Goal: Task Accomplishment & Management: Manage account settings

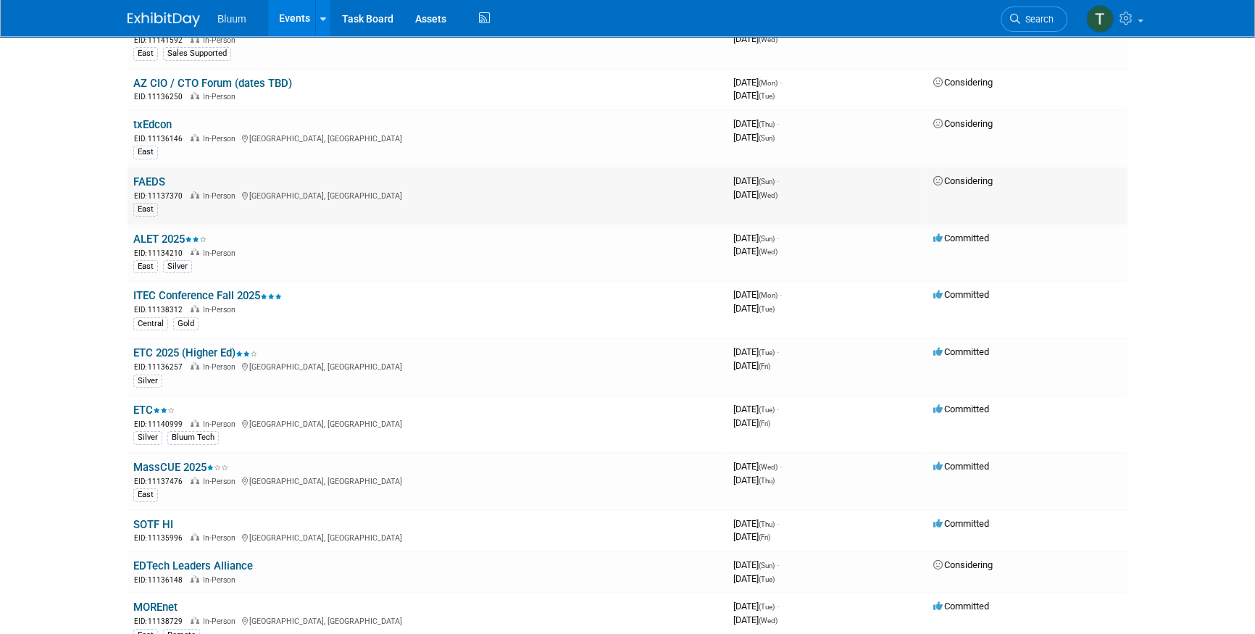
scroll to position [65, 0]
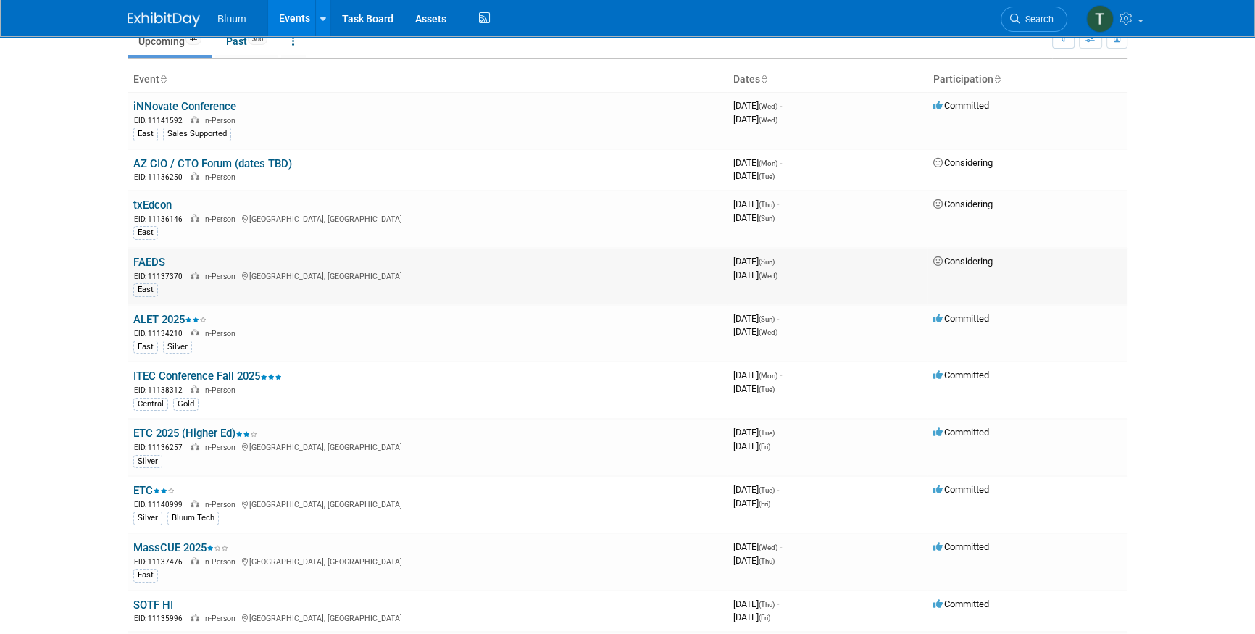
click at [153, 257] on link "FAEDS" at bounding box center [149, 262] width 32 height 13
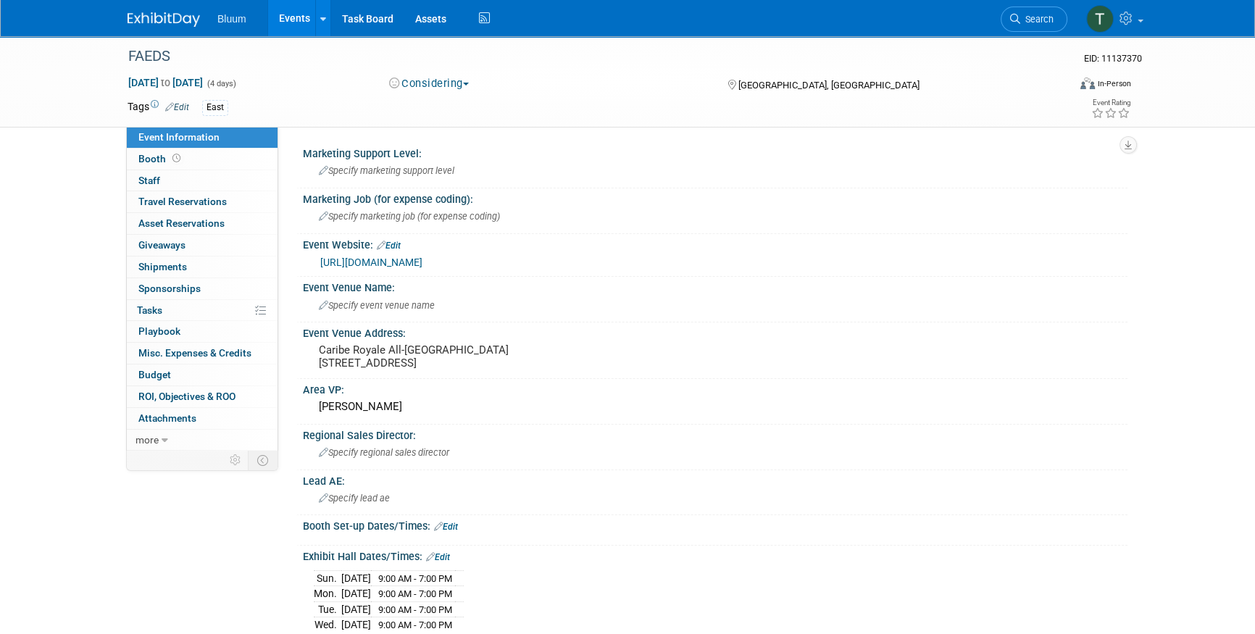
click at [447, 87] on button "Considering" at bounding box center [429, 83] width 91 height 15
click at [449, 149] on link "Not Going" at bounding box center [442, 148] width 115 height 20
click at [302, 19] on link "Events" at bounding box center [294, 18] width 53 height 36
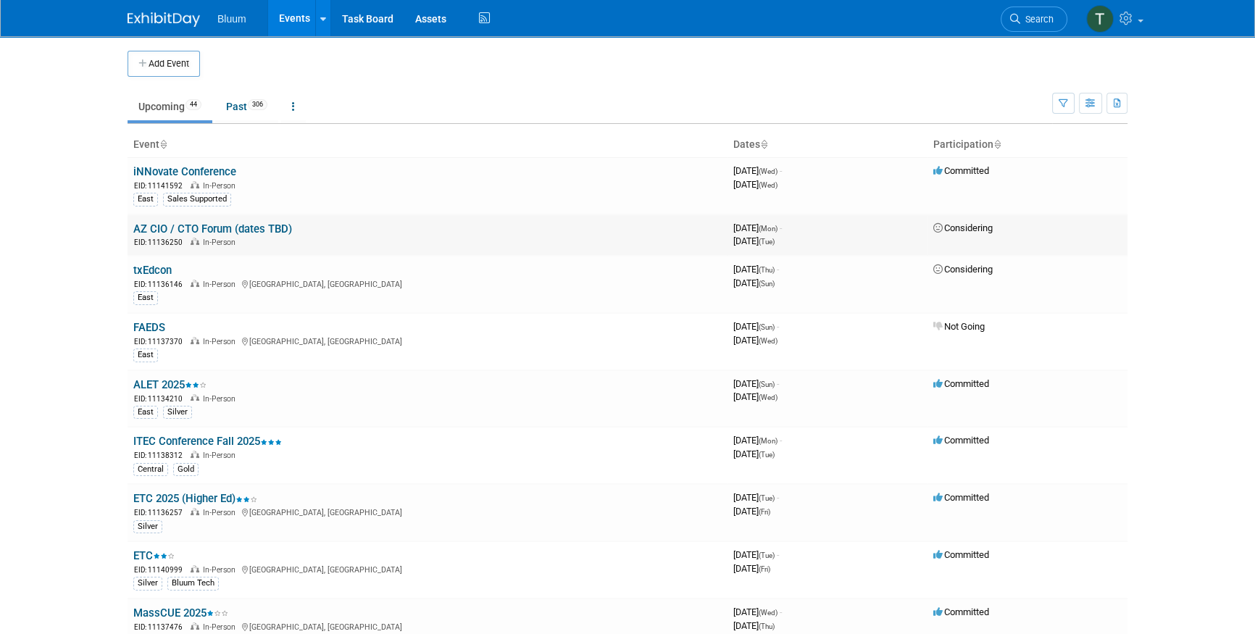
click at [249, 224] on link "AZ CIO / CTO Forum (dates TBD)" at bounding box center [212, 229] width 159 height 13
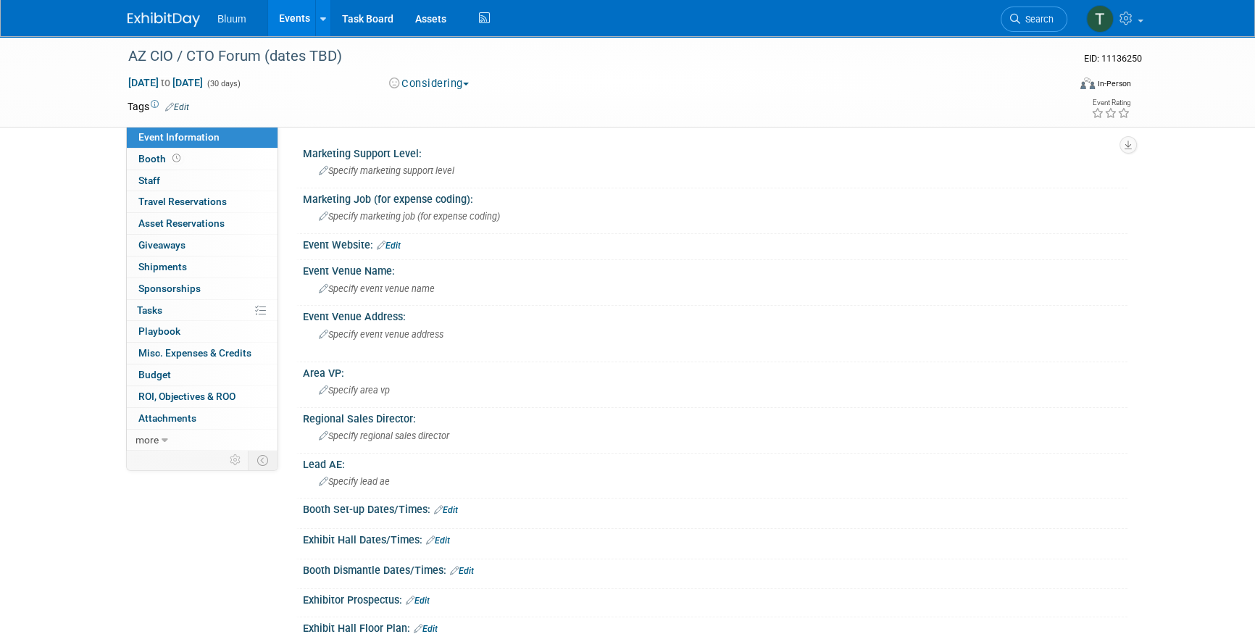
click at [428, 87] on button "Considering" at bounding box center [429, 83] width 91 height 15
click at [432, 145] on link "Not Going" at bounding box center [442, 148] width 115 height 20
click at [289, 20] on link "Events" at bounding box center [294, 18] width 53 height 36
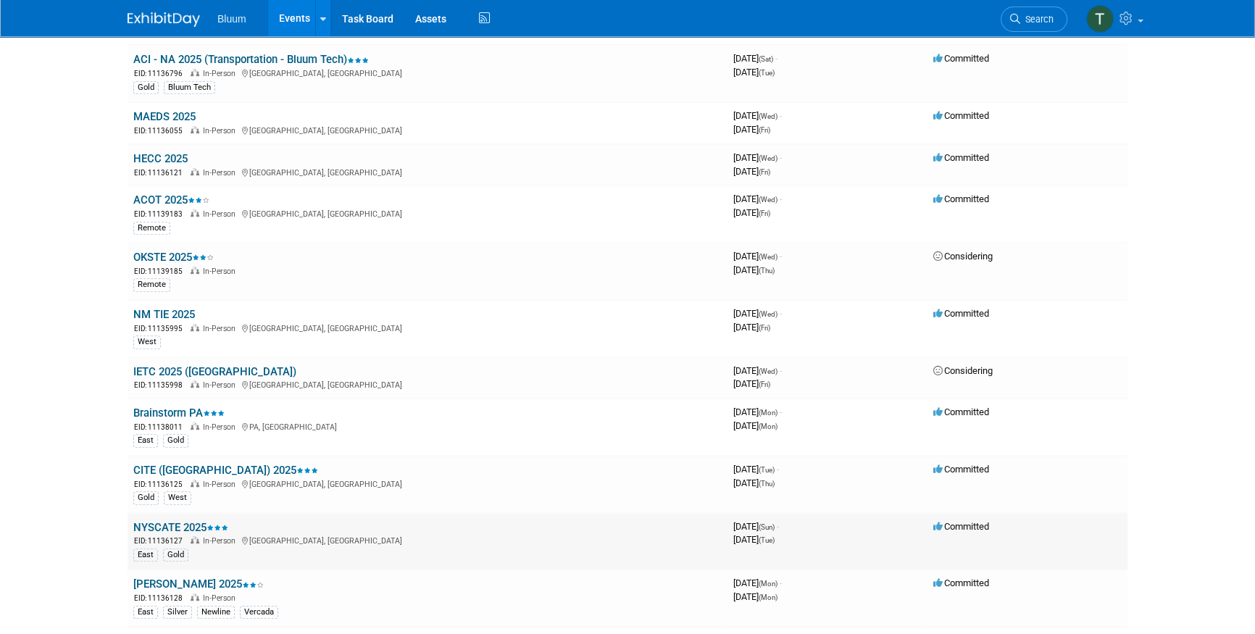
scroll to position [922, 0]
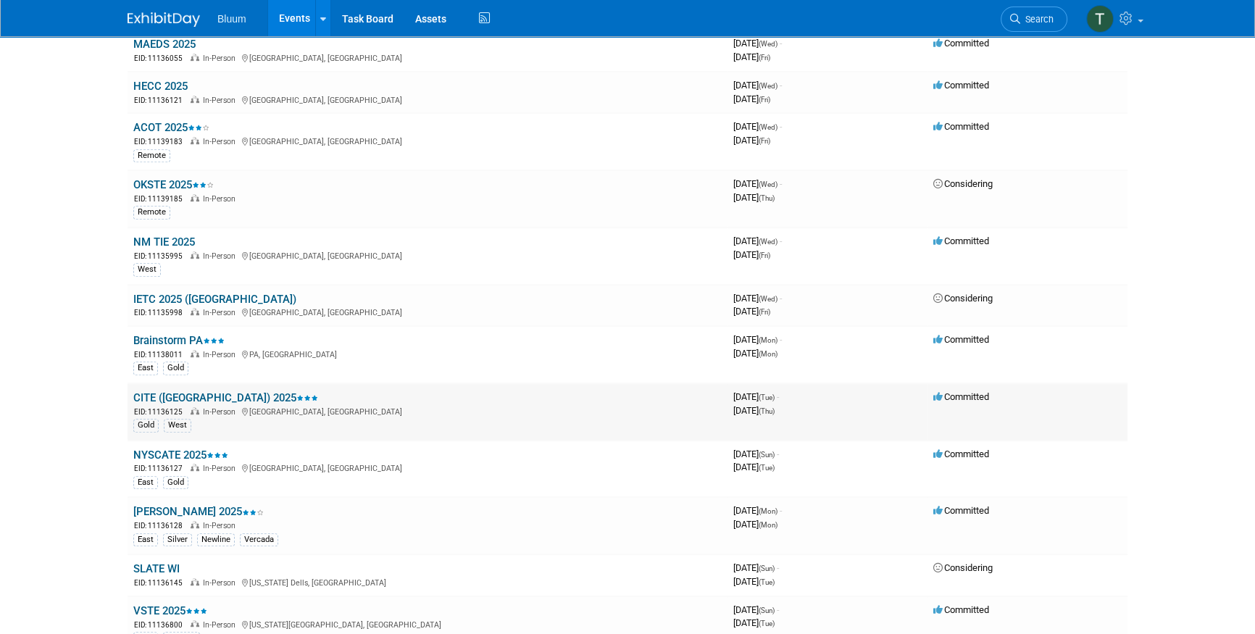
click at [164, 391] on link "CITE ([GEOGRAPHIC_DATA]) 2025" at bounding box center [225, 397] width 185 height 13
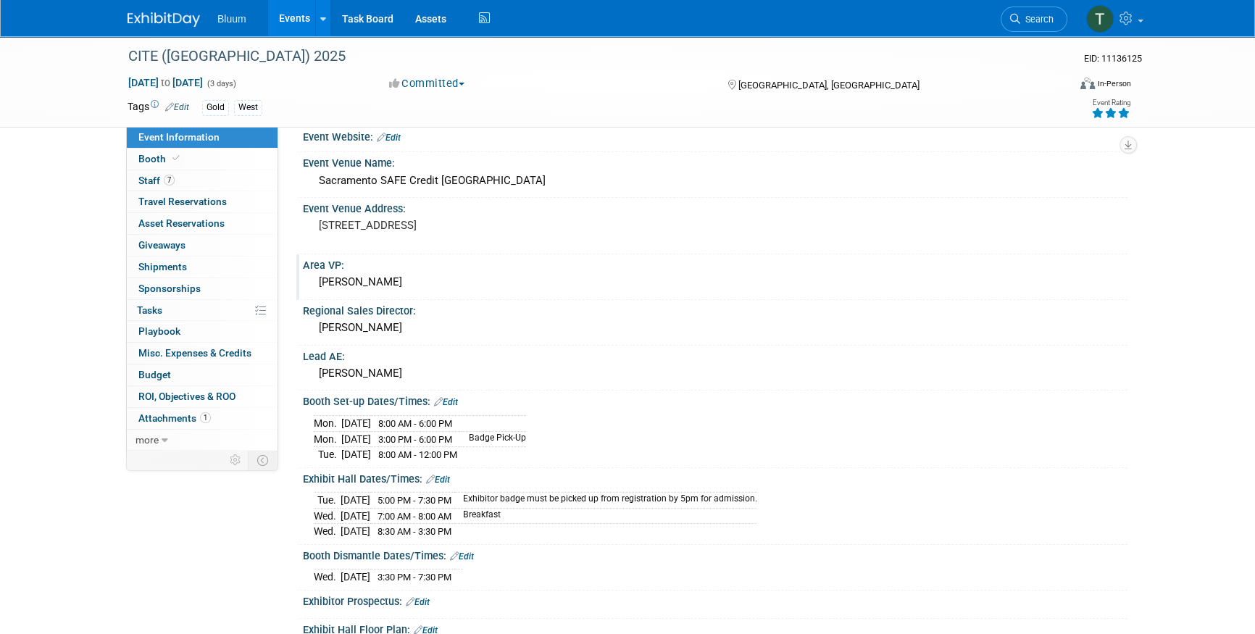
scroll to position [131, 0]
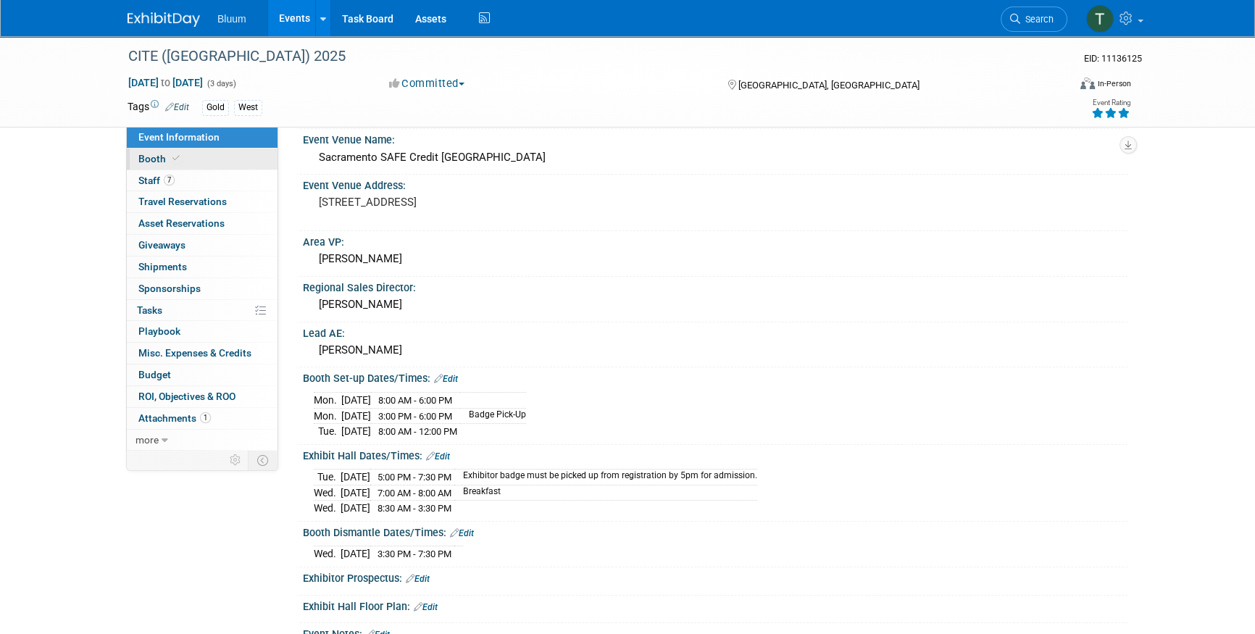
click at [173, 159] on icon at bounding box center [176, 158] width 7 height 8
